Goal: Navigation & Orientation: Find specific page/section

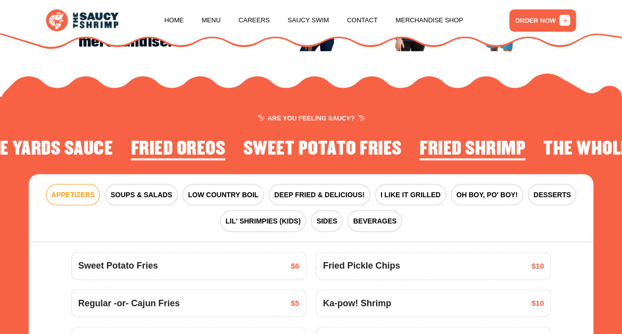
scroll to position [924, 0]
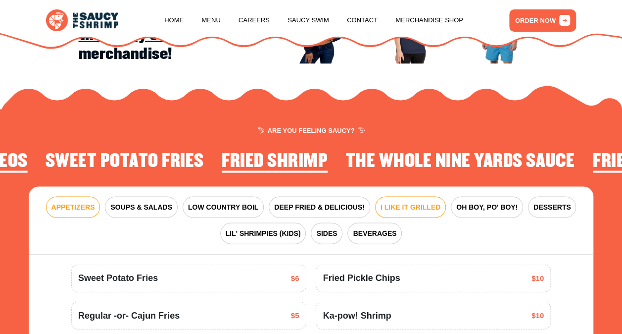
click at [391, 212] on span "I LIKE IT GRILLED" at bounding box center [411, 206] width 60 height 10
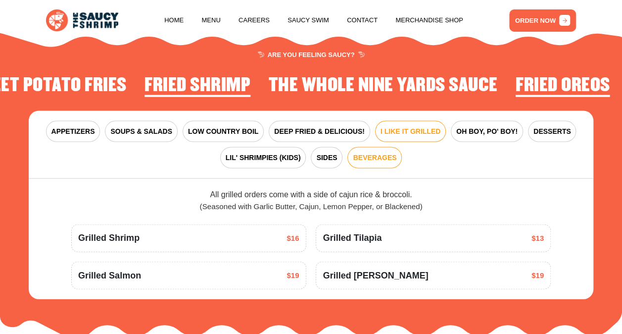
scroll to position [1023, 0]
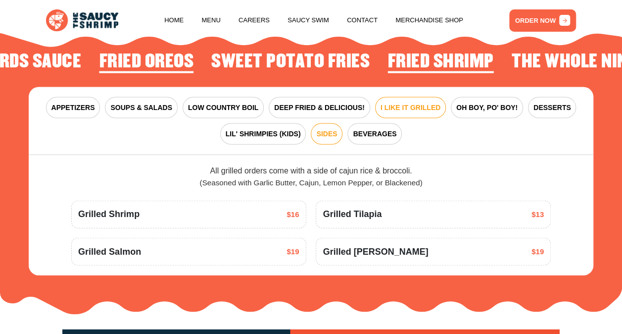
click at [331, 139] on span "SIDES" at bounding box center [326, 134] width 21 height 10
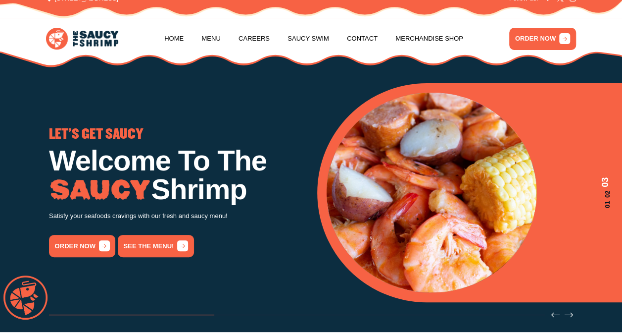
scroll to position [0, 0]
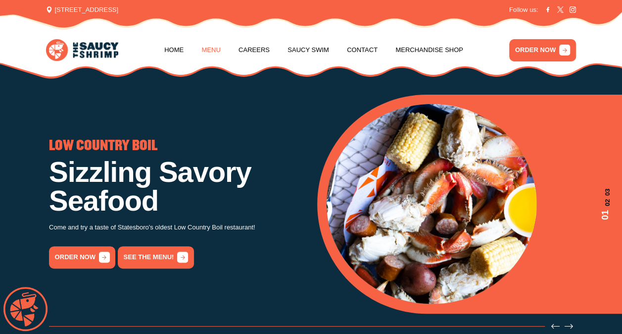
click at [219, 48] on link "Menu" at bounding box center [210, 50] width 19 height 38
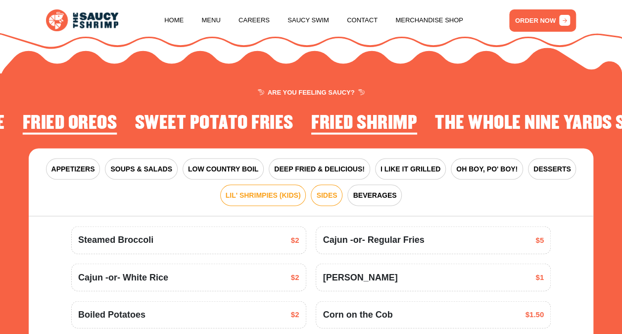
scroll to position [1017, 0]
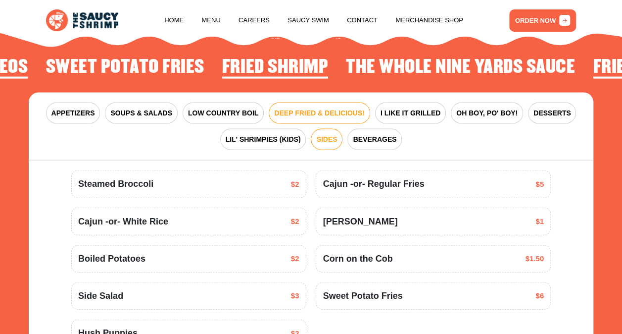
click at [311, 118] on span "DEEP FRIED & DELICIOUS!" at bounding box center [319, 113] width 91 height 10
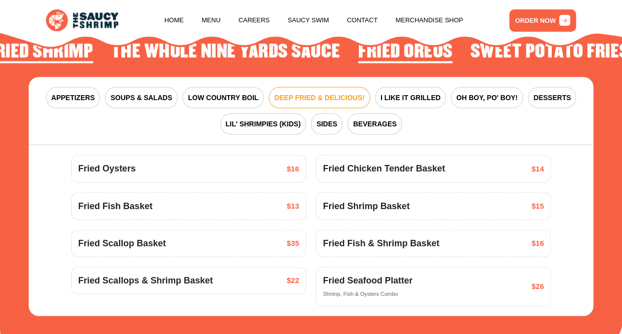
scroll to position [1034, 0]
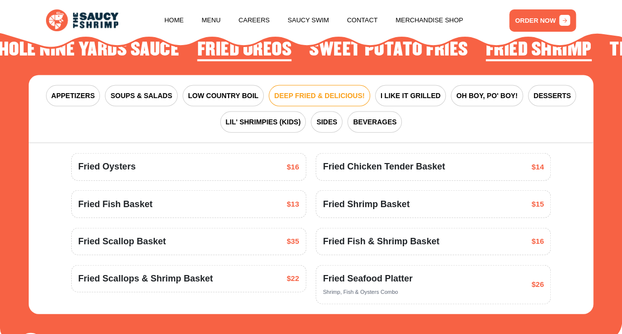
click at [369, 285] on span "Fried Seafood Platter" at bounding box center [368, 278] width 90 height 13
